Goal: Information Seeking & Learning: Compare options

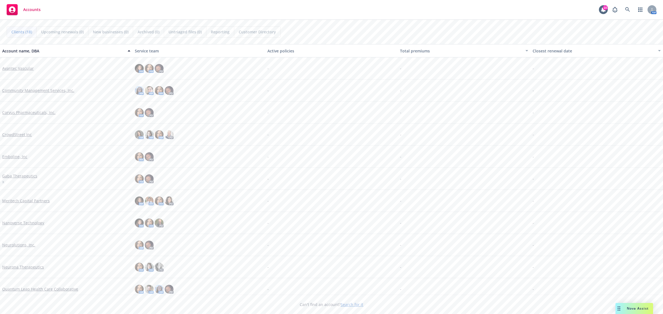
click at [626, 306] on div "Nova Assist" at bounding box center [635, 308] width 38 height 11
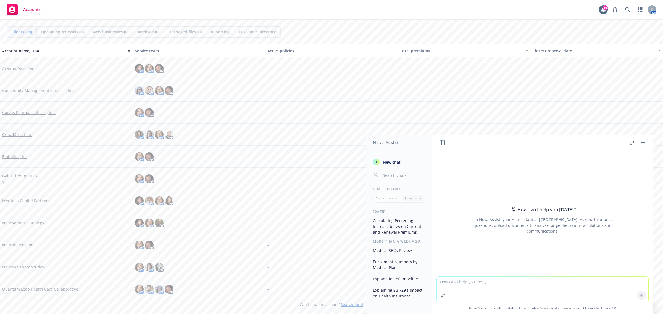
click at [489, 282] on textarea at bounding box center [543, 289] width 212 height 25
click at [519, 283] on textarea "What are the differences between these twoplans?" at bounding box center [543, 290] width 212 height 26
type textarea "What are the differences between these two plans?"
click at [444, 296] on button "button" at bounding box center [443, 295] width 9 height 9
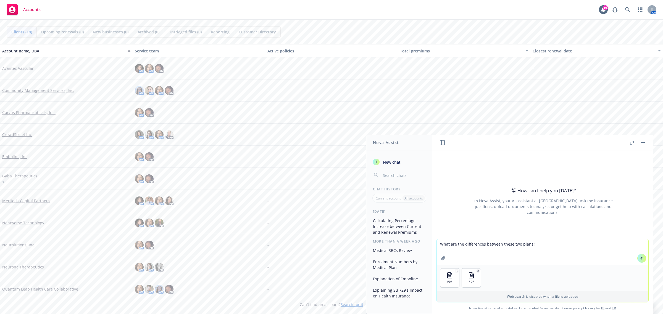
click at [640, 259] on icon at bounding box center [642, 259] width 4 height 4
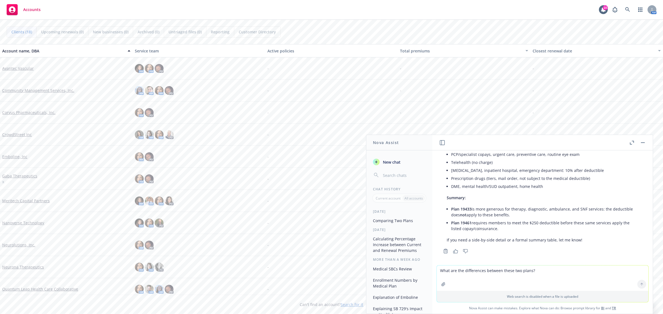
scroll to position [212, 0]
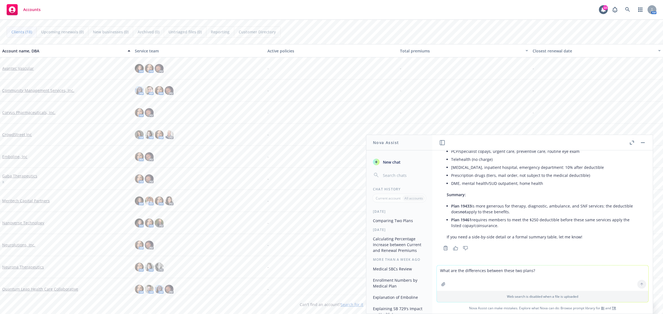
click at [474, 272] on textarea "What are the differences between these two plans?" at bounding box center [543, 278] width 212 height 25
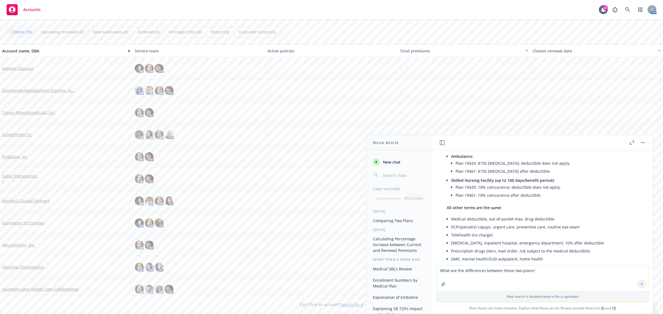
scroll to position [138, 0]
click at [491, 272] on textarea "What are the differences between these two plans?" at bounding box center [543, 278] width 212 height 25
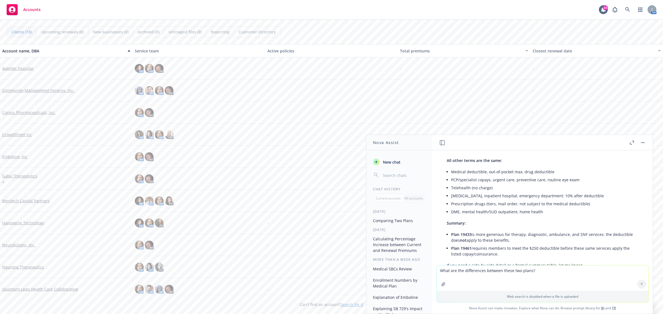
scroll to position [212, 0]
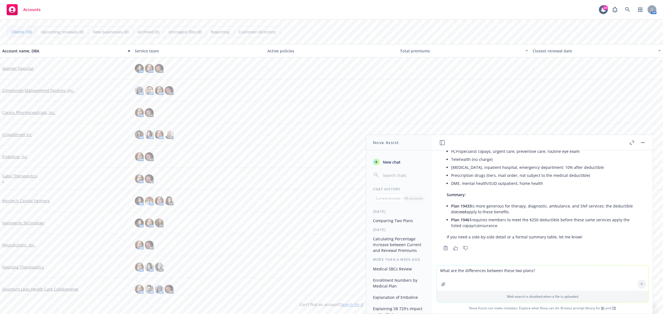
click at [486, 274] on textarea "What are the differences between these two plans?" at bounding box center [543, 278] width 212 height 25
type textarea "please show me a side by side detail"
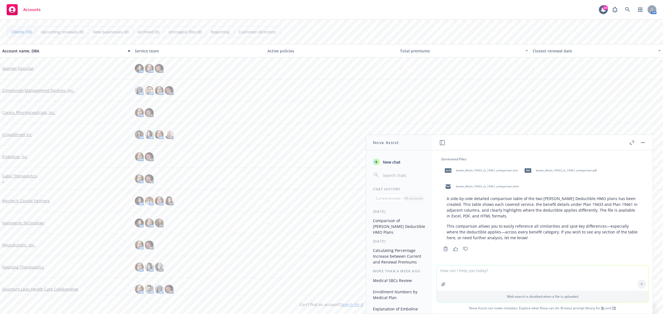
scroll to position [331, 0]
click at [470, 185] on span "kaiser_dhmo_19433_vs_19461_comparison.html" at bounding box center [487, 186] width 63 height 4
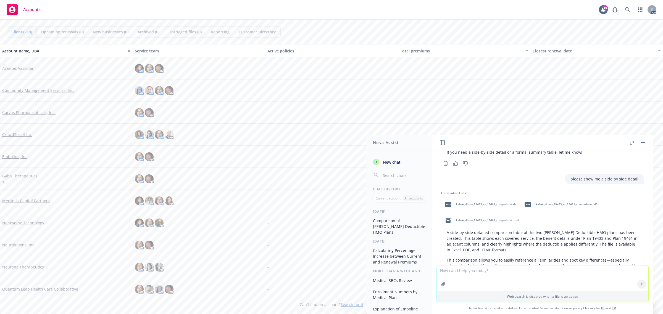
click at [513, 203] on span "kaiser_dhmo_19433_vs_19461_comparison.xlsx" at bounding box center [487, 205] width 62 height 4
